Goal: Transaction & Acquisition: Book appointment/travel/reservation

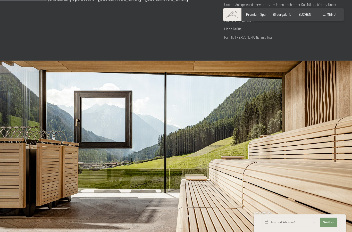
scroll to position [208, 0]
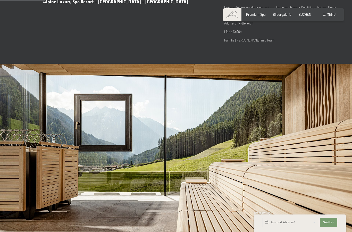
click at [311, 14] on span "BUCHEN" at bounding box center [305, 14] width 13 height 4
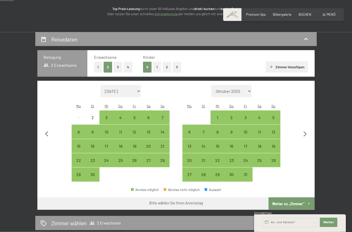
scroll to position [67, 0]
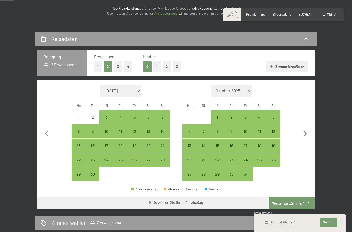
click at [249, 172] on div "31" at bounding box center [245, 178] width 13 height 13
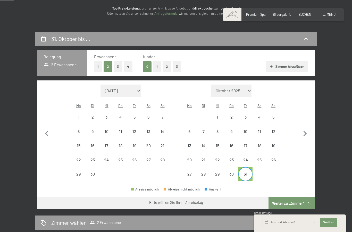
click at [306, 132] on icon "button" at bounding box center [305, 133] width 11 height 11
select select "2025-10-01"
select select "2025-11-01"
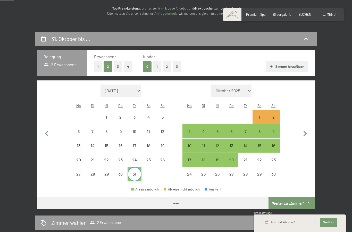
click at [275, 115] on div "2" at bounding box center [273, 121] width 13 height 13
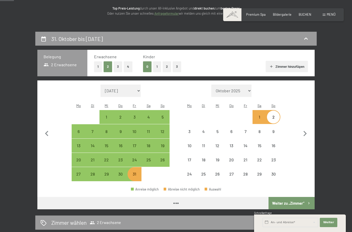
select select "2025-10-01"
select select "2025-11-01"
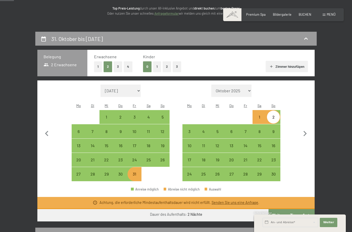
click at [334, 15] on span "Menü" at bounding box center [331, 14] width 9 height 4
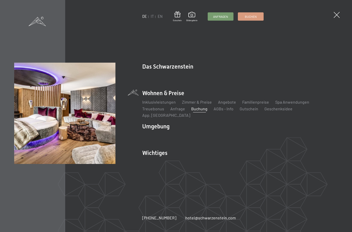
click at [228, 111] on link "AGBs - Info" at bounding box center [224, 108] width 20 height 5
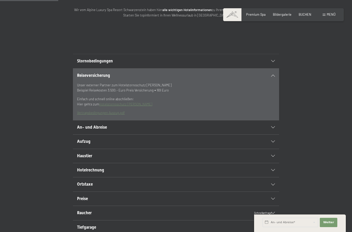
scroll to position [75, 0]
click at [200, 78] on div "Reiseversicherung" at bounding box center [176, 75] width 198 height 14
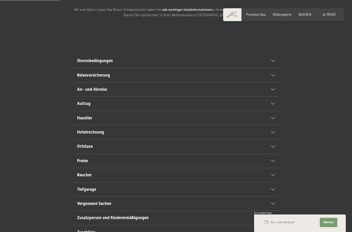
click at [190, 78] on h2 "Reiseversicherung" at bounding box center [166, 75] width 178 height 6
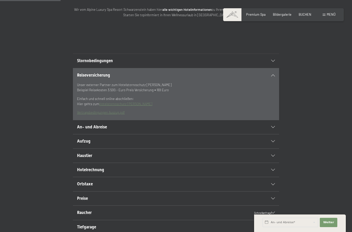
click at [196, 82] on div "Reiseversicherung" at bounding box center [176, 75] width 198 height 14
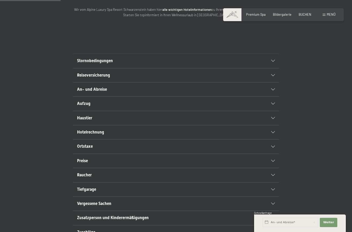
click at [161, 125] on div "Haustier" at bounding box center [176, 118] width 198 height 14
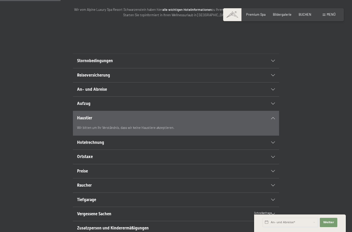
click at [167, 124] on div "Haustier" at bounding box center [176, 118] width 198 height 14
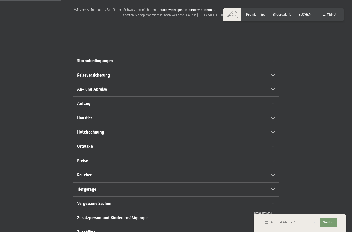
click at [173, 135] on h2 "Hotelrechnung" at bounding box center [166, 132] width 178 height 6
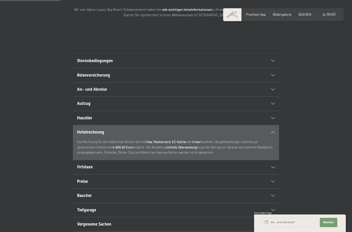
click at [253, 137] on div "Hotelrechnung" at bounding box center [176, 132] width 198 height 14
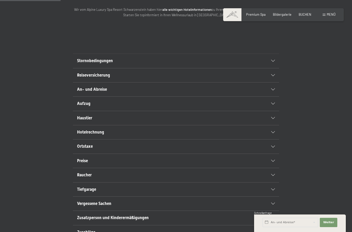
click at [248, 111] on div "Aufzug" at bounding box center [176, 104] width 198 height 14
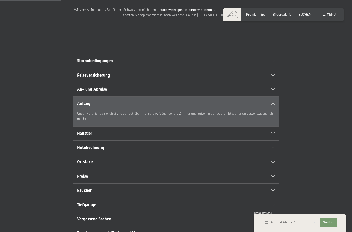
click at [246, 111] on div "Aufzug" at bounding box center [176, 104] width 198 height 14
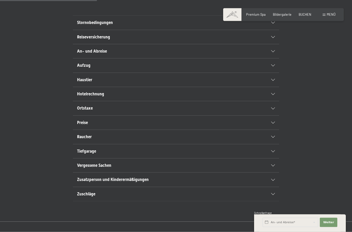
scroll to position [119, 0]
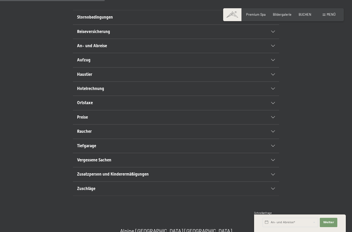
click at [169, 192] on h2 "Zuschläge" at bounding box center [166, 189] width 178 height 6
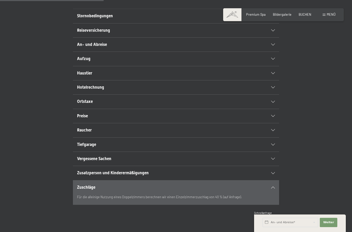
scroll to position [121, 0]
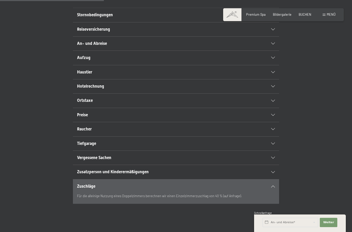
click at [208, 179] on div "Zusatzperson und Kinderermäßigungen" at bounding box center [176, 172] width 198 height 14
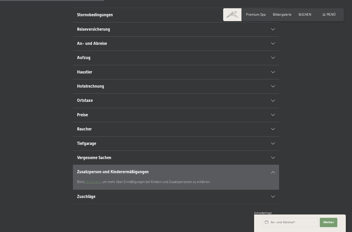
click at [205, 179] on div "Zusatzperson und Kinderermäßigungen" at bounding box center [176, 172] width 198 height 14
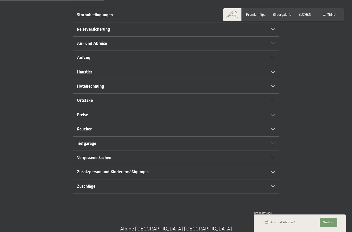
click at [195, 131] on div "Raucher" at bounding box center [176, 129] width 198 height 14
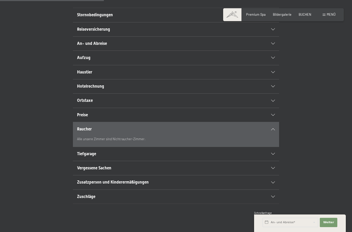
click at [199, 132] on h2 "Raucher" at bounding box center [166, 129] width 178 height 6
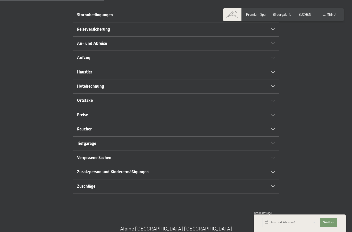
click at [185, 146] on h2 "Tiefgarage" at bounding box center [166, 144] width 178 height 6
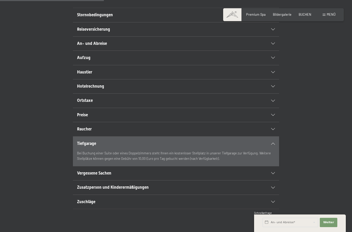
click at [235, 146] on h2 "Tiefgarage" at bounding box center [166, 144] width 178 height 6
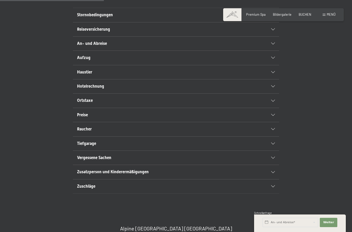
click at [235, 93] on div "Hotelrechnung" at bounding box center [176, 86] width 198 height 14
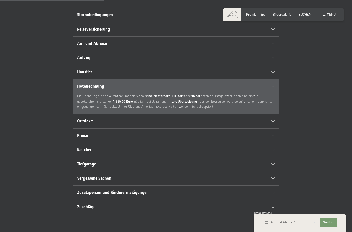
click at [238, 93] on div "Hotelrechnung" at bounding box center [176, 86] width 198 height 14
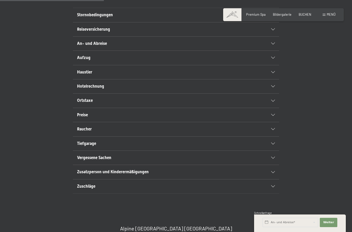
click at [211, 118] on h2 "Preise" at bounding box center [166, 115] width 178 height 6
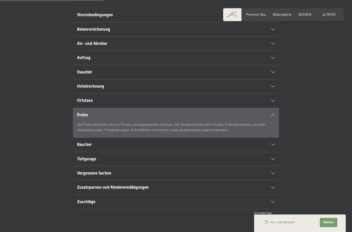
click at [244, 119] on div "Preise" at bounding box center [176, 115] width 198 height 14
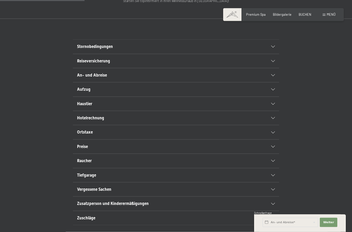
scroll to position [64, 0]
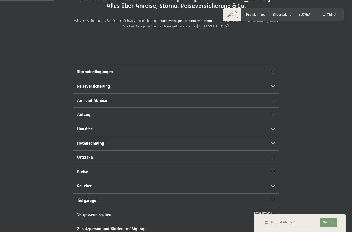
click at [324, 15] on span at bounding box center [324, 15] width 3 height 2
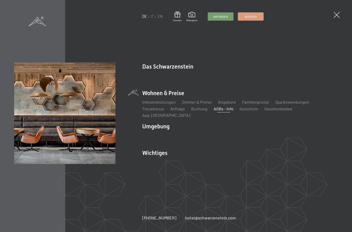
click at [263, 159] on link "Downloads" at bounding box center [260, 161] width 20 height 5
